Goal: Find specific page/section: Find specific page/section

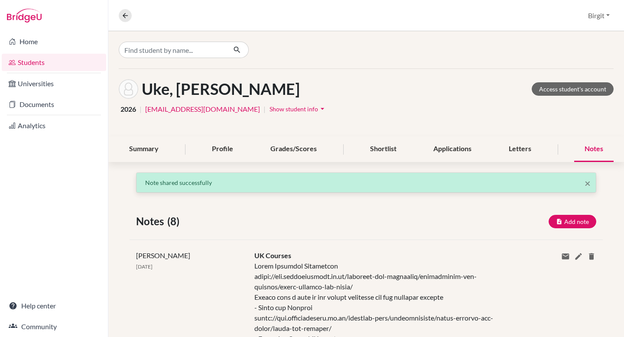
scroll to position [654, 0]
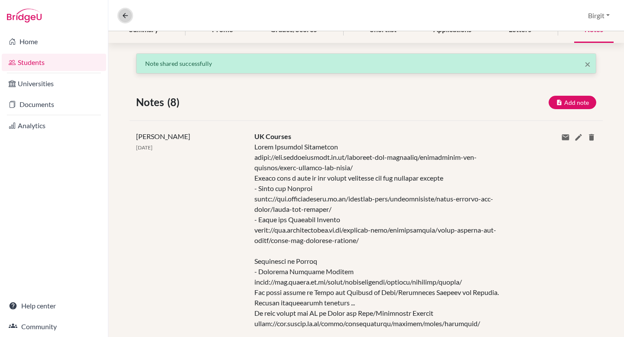
click at [123, 14] on icon at bounding box center [125, 16] width 8 height 8
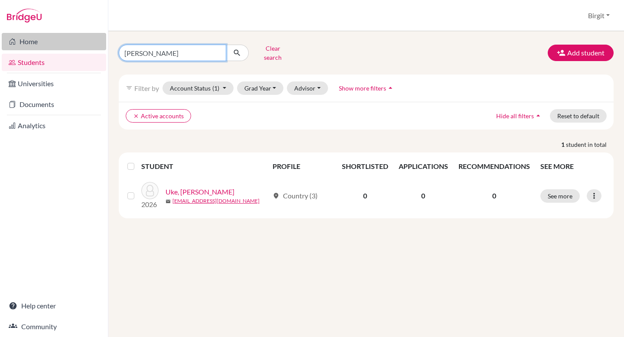
drag, startPoint x: 144, startPoint y: 50, endPoint x: 92, endPoint y: 47, distance: 52.1
click at [92, 47] on div "Home Students Universities Documents Analytics Help center Community Students o…" at bounding box center [312, 168] width 624 height 337
type input "aarav"
click button "submit" at bounding box center [237, 53] width 23 height 16
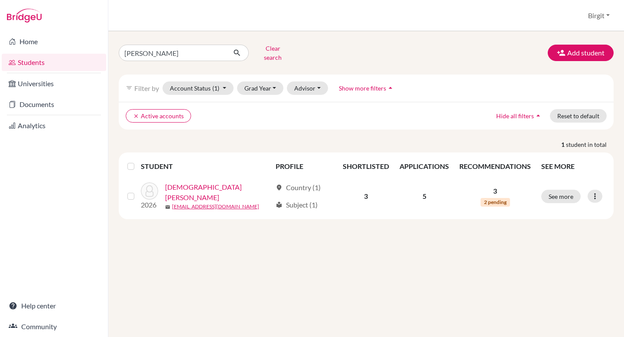
click at [441, 161] on th "APPLICATIONS" at bounding box center [425, 166] width 60 height 21
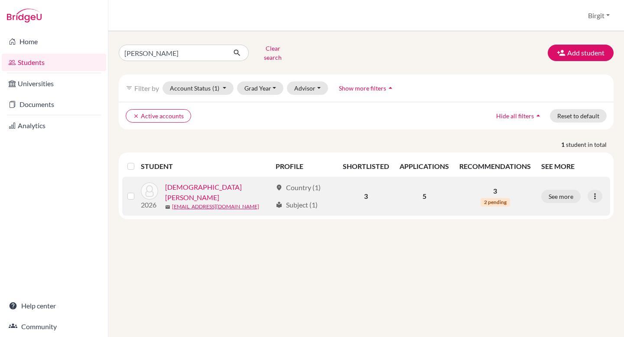
click at [186, 187] on link "[DEMOGRAPHIC_DATA][PERSON_NAME]" at bounding box center [218, 192] width 107 height 21
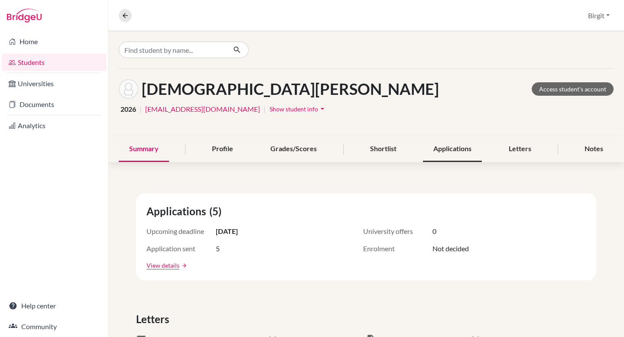
click at [449, 153] on div "Applications" at bounding box center [452, 150] width 59 height 26
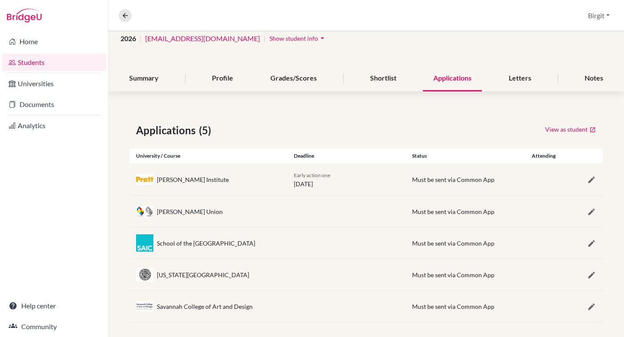
scroll to position [77, 0]
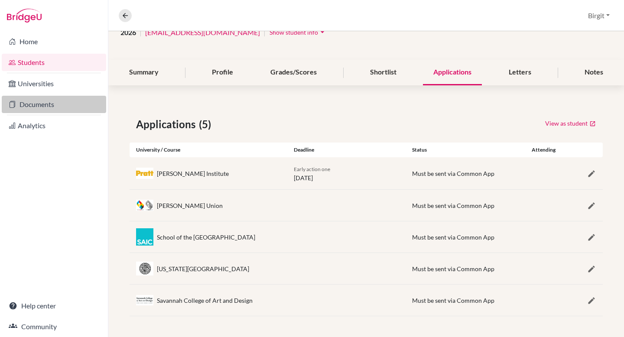
click at [38, 102] on link "Documents" at bounding box center [54, 104] width 104 height 17
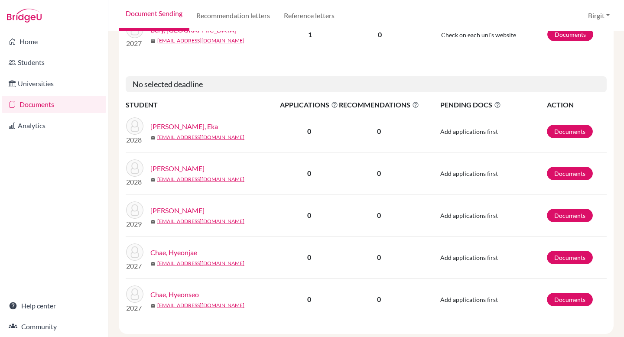
scroll to position [1287, 0]
